Goal: Find specific page/section

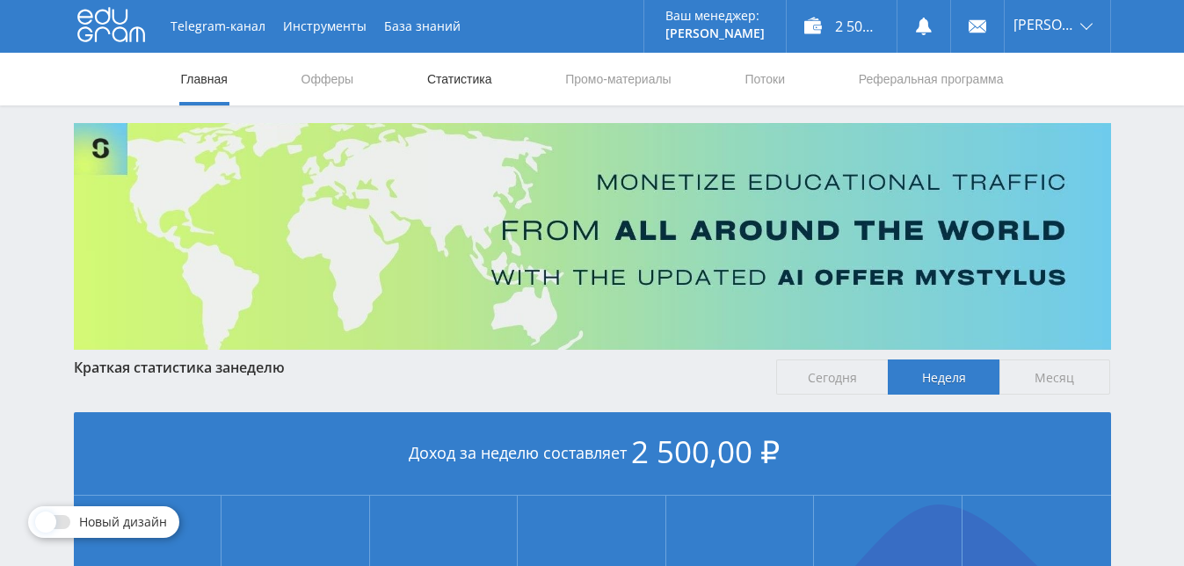
click at [483, 76] on link "Статистика" at bounding box center [460, 79] width 69 height 53
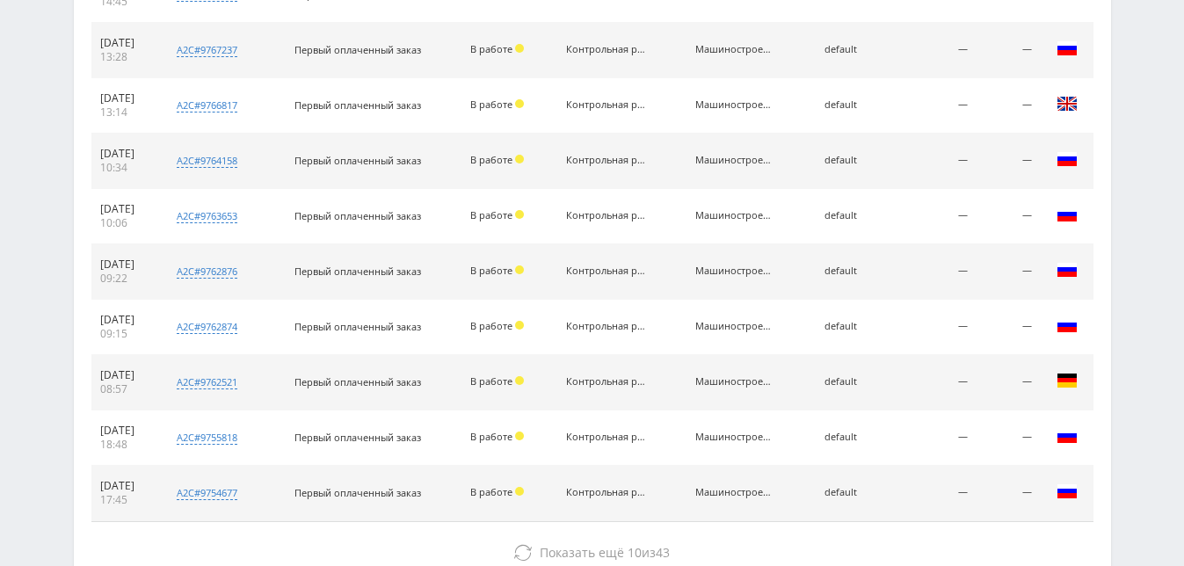
scroll to position [703, 0]
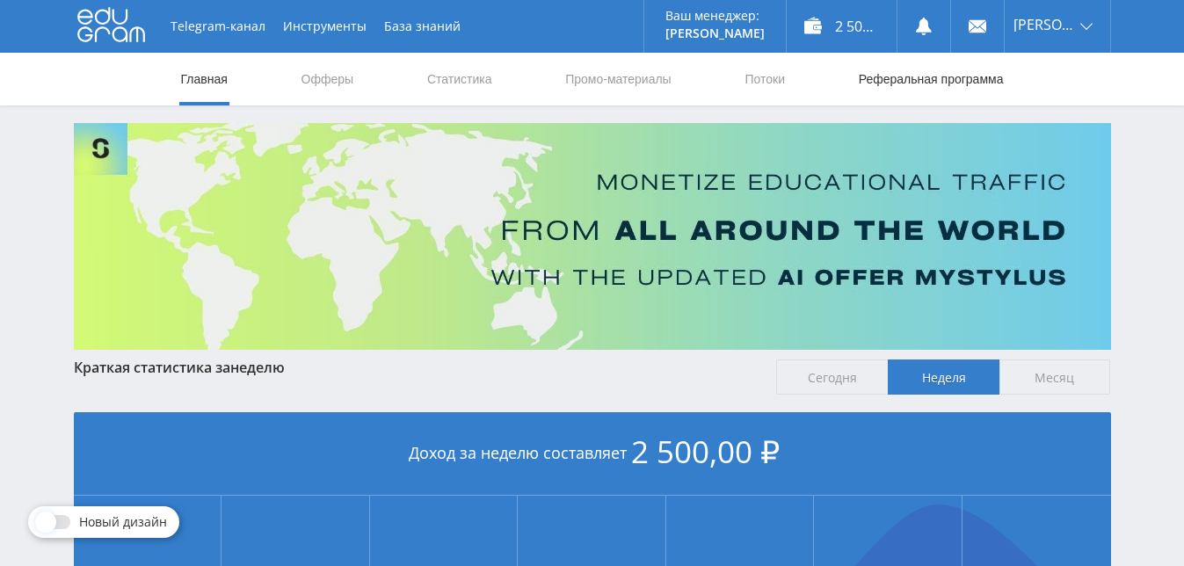
click at [934, 76] on link "Реферальная программа" at bounding box center [931, 79] width 149 height 53
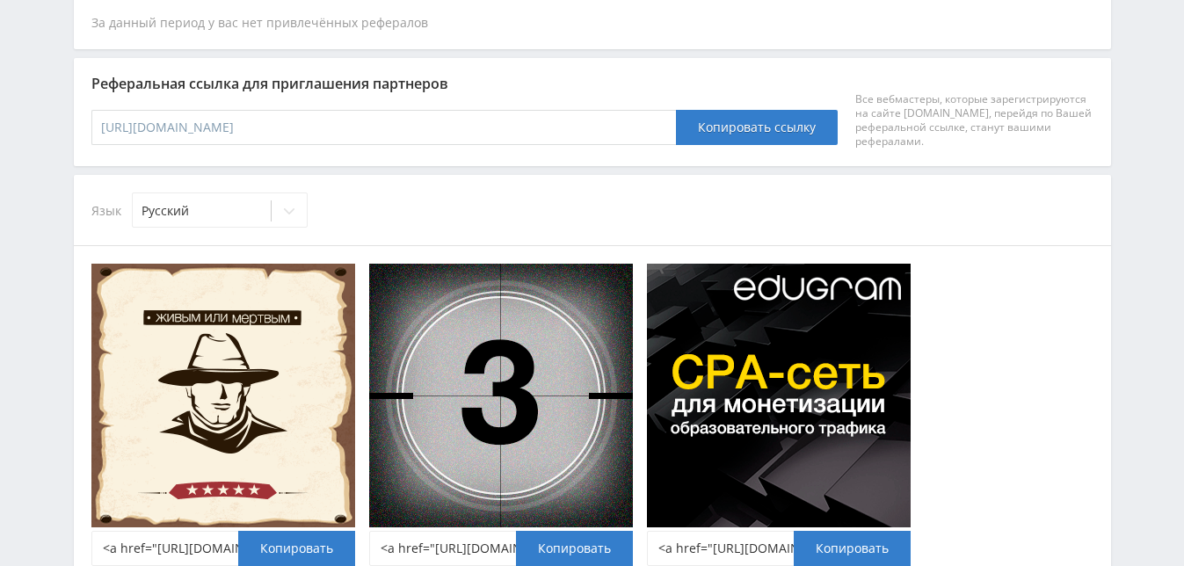
scroll to position [436, 0]
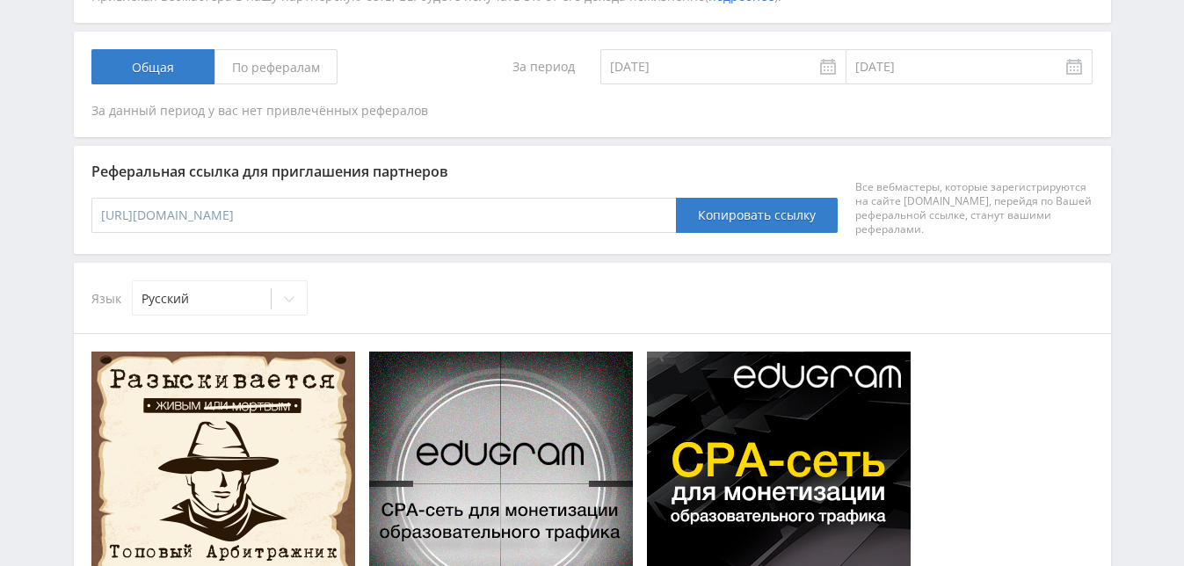
click at [287, 65] on span "По рефералам" at bounding box center [276, 66] width 123 height 35
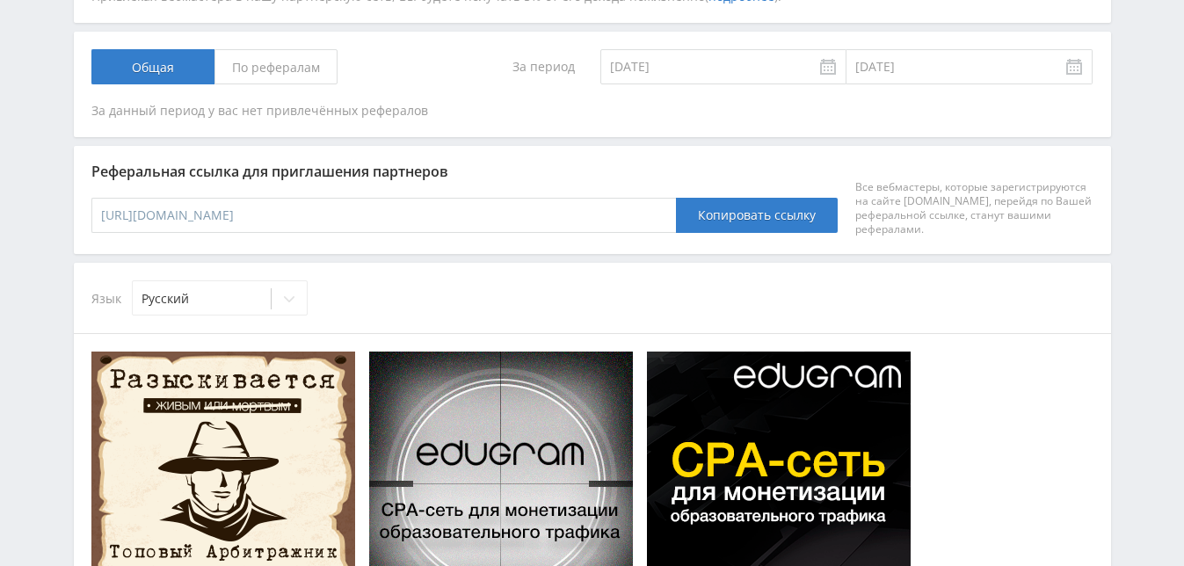
click at [0, 0] on input "По рефералам" at bounding box center [0, 0] width 0 height 0
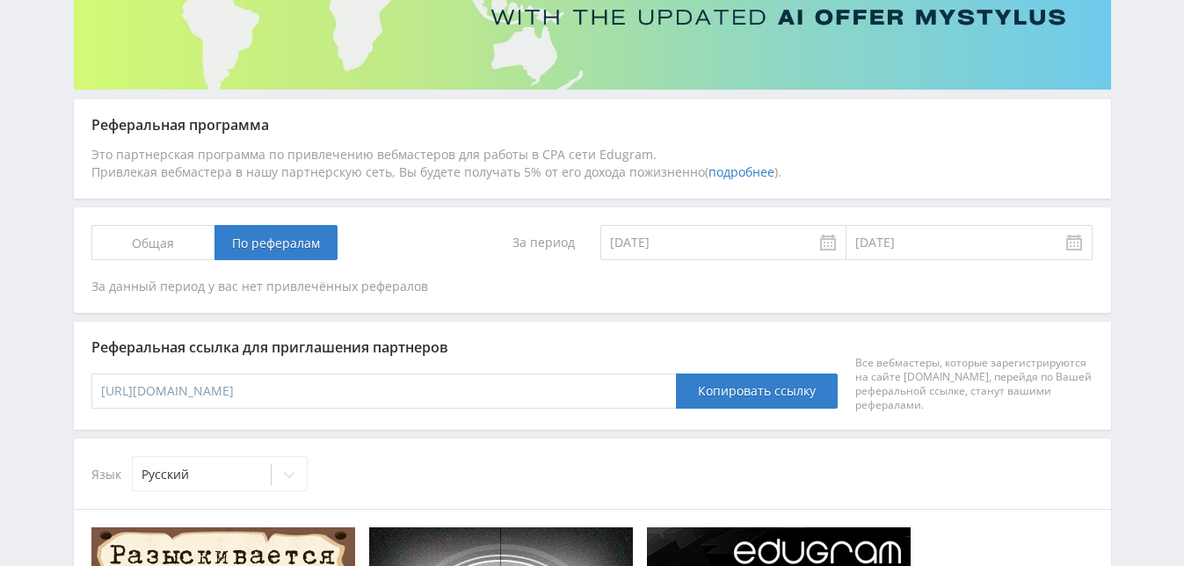
scroll to position [172, 0]
